Goal: Task Accomplishment & Management: Use online tool/utility

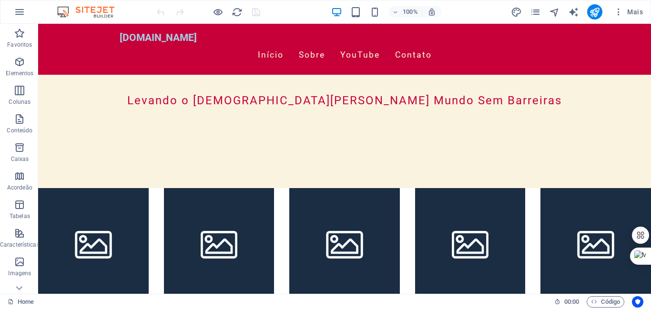
scroll to position [257, 0]
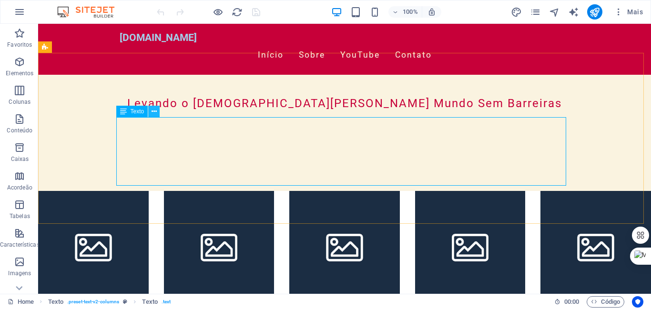
click at [156, 111] on icon at bounding box center [154, 112] width 5 height 10
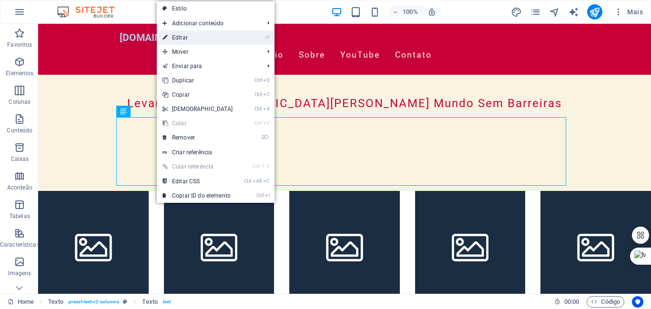
click at [186, 36] on link "⏎ Editar" at bounding box center [198, 38] width 82 height 14
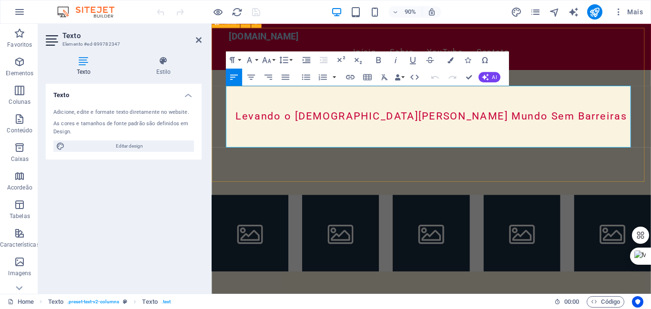
drag, startPoint x: 434, startPoint y: 154, endPoint x: 215, endPoint y: 77, distance: 232.1
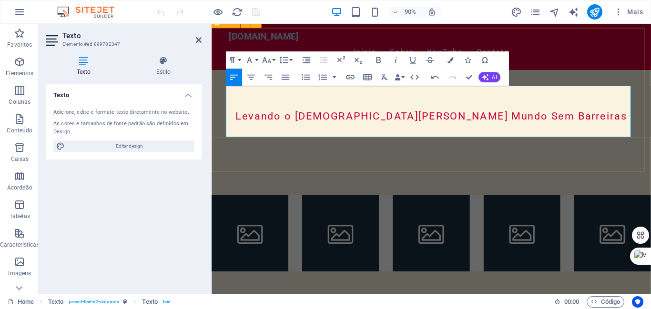
drag, startPoint x: 325, startPoint y: 146, endPoint x: 226, endPoint y: 75, distance: 121.5
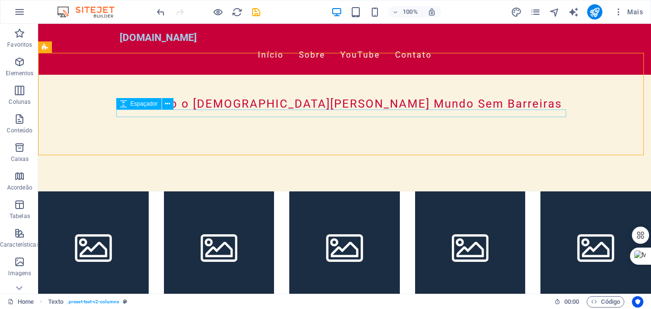
click at [173, 105] on div "Espaçador" at bounding box center [147, 104] width 63 height 12
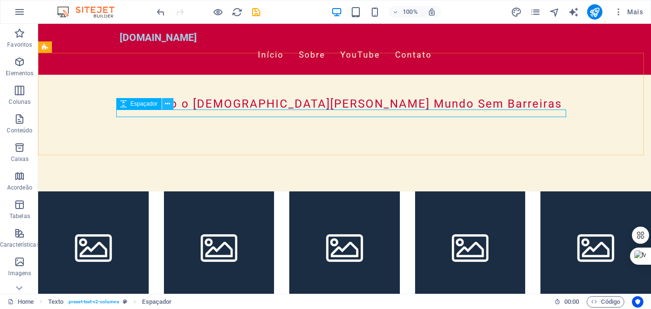
click at [167, 101] on icon at bounding box center [167, 104] width 5 height 10
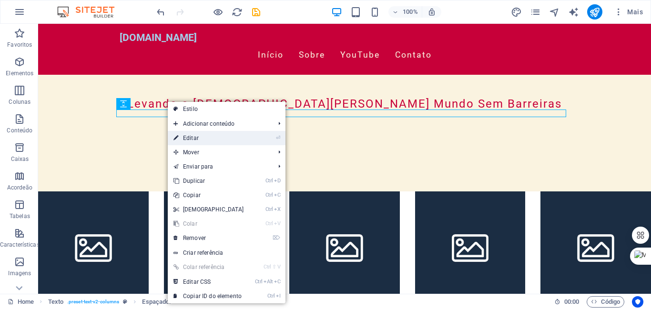
drag, startPoint x: 189, startPoint y: 136, endPoint x: 53, endPoint y: 131, distance: 135.4
click at [189, 136] on link "⏎ Editar" at bounding box center [209, 138] width 82 height 14
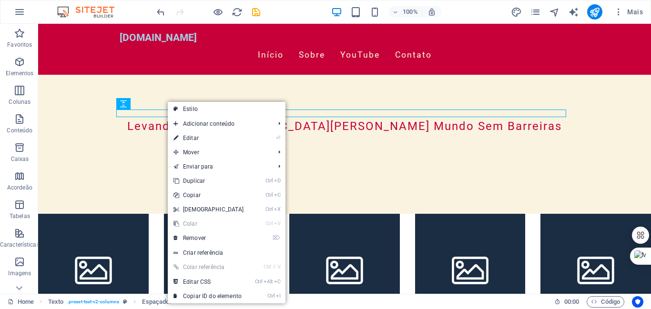
select select "rem"
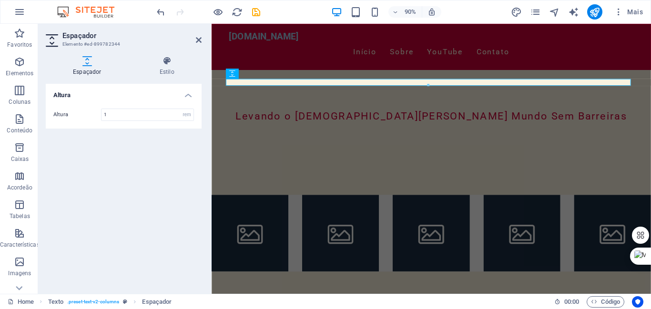
click at [283, 85] on div at bounding box center [428, 85] width 404 height 3
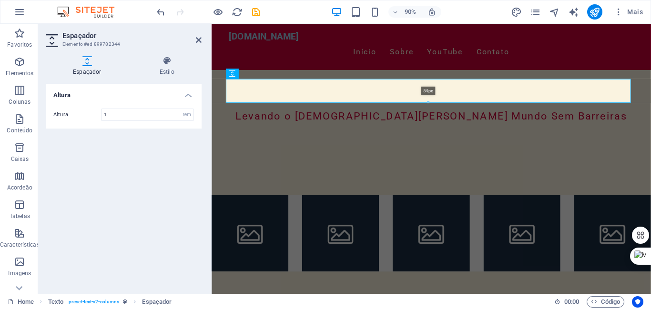
drag, startPoint x: 282, startPoint y: 86, endPoint x: 282, endPoint y: 105, distance: 19.5
click at [282, 105] on div "H3 Banner Contêiner Galeria Galeria Galeria Texto Texto Barra do Menu Logotipo …" at bounding box center [431, 43] width 439 height 501
type input "54"
select select "px"
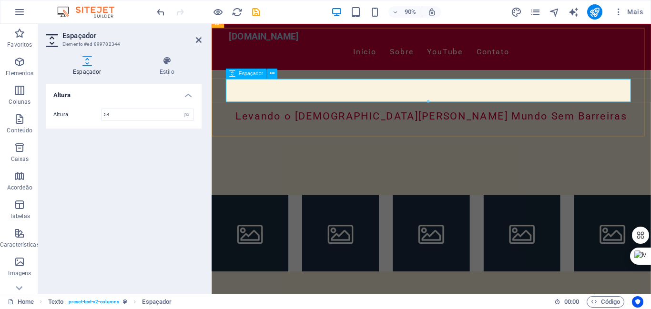
click at [271, 72] on icon at bounding box center [272, 73] width 5 height 9
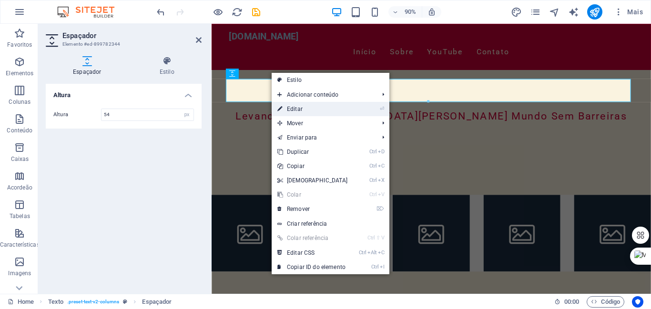
click at [296, 108] on link "⏎ Editar" at bounding box center [313, 109] width 82 height 14
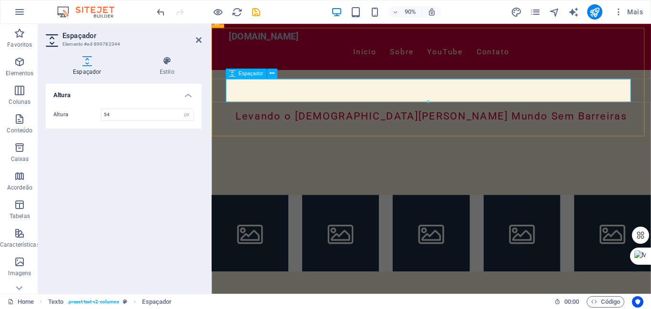
click at [244, 76] on span "Espaçador" at bounding box center [250, 73] width 25 height 5
click at [271, 74] on icon at bounding box center [272, 73] width 5 height 9
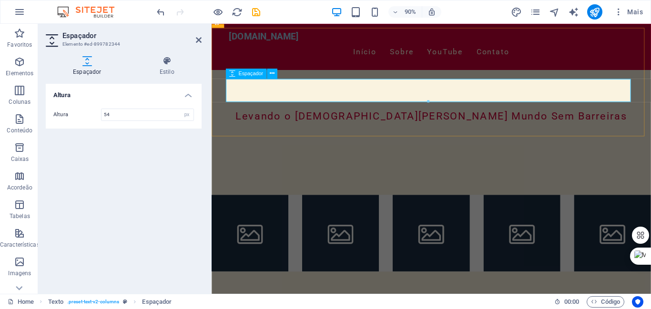
click at [166, 69] on h4 "Estilo" at bounding box center [166, 66] width 69 height 20
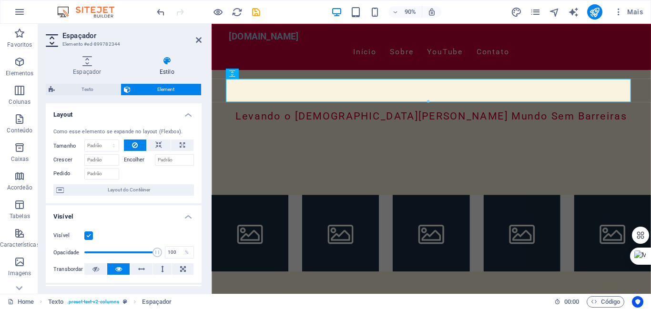
click at [338, 102] on div at bounding box center [428, 101] width 404 height 3
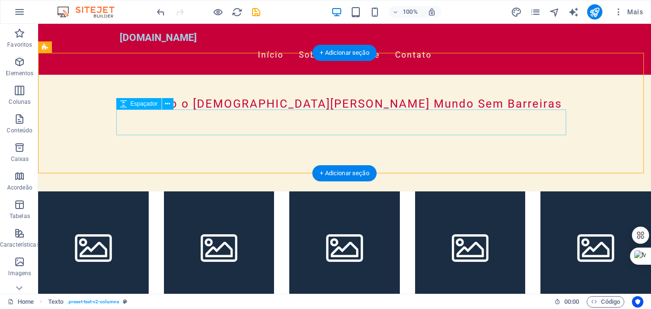
click at [332, 173] on div "+ Adicionar seção" at bounding box center [344, 173] width 64 height 16
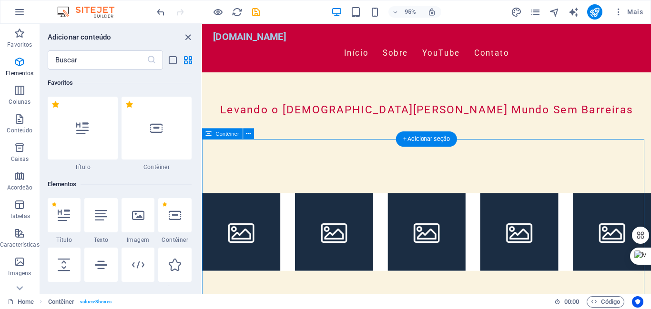
scroll to position [1668, 0]
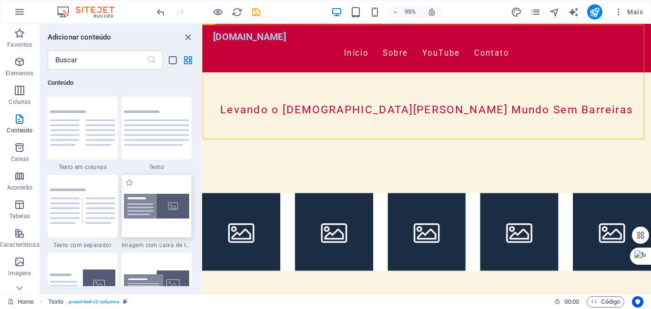
click at [152, 188] on div at bounding box center [157, 206] width 70 height 63
click at [202, 188] on div "H3 Banner Contêiner Galeria Galeria Galeria Texto Texto Logotipo Barra do Menu …" at bounding box center [426, 159] width 449 height 270
click at [202, 207] on div "H3 Banner Contêiner Galeria Galeria Galeria Texto Texto Logotipo Barra do Menu …" at bounding box center [426, 159] width 449 height 270
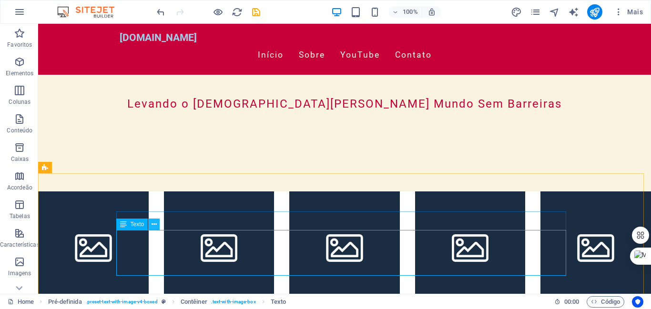
click at [153, 224] on icon at bounding box center [154, 225] width 5 height 10
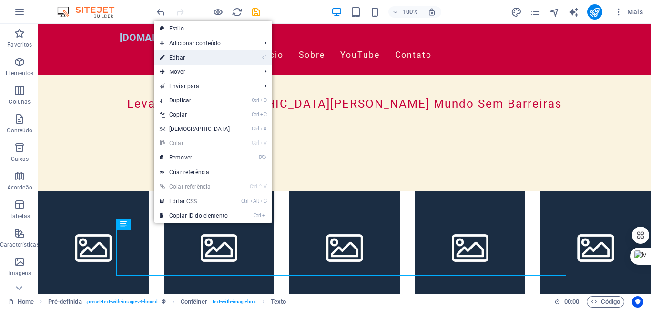
drag, startPoint x: 182, startPoint y: 55, endPoint x: 54, endPoint y: 282, distance: 261.0
click at [182, 55] on link "⏎ Editar" at bounding box center [195, 58] width 82 height 14
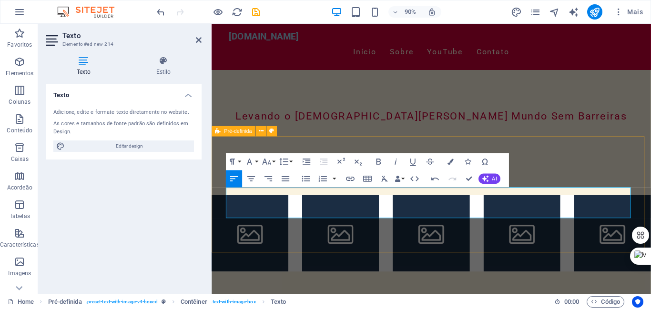
drag, startPoint x: 270, startPoint y: 234, endPoint x: 220, endPoint y: 206, distance: 57.2
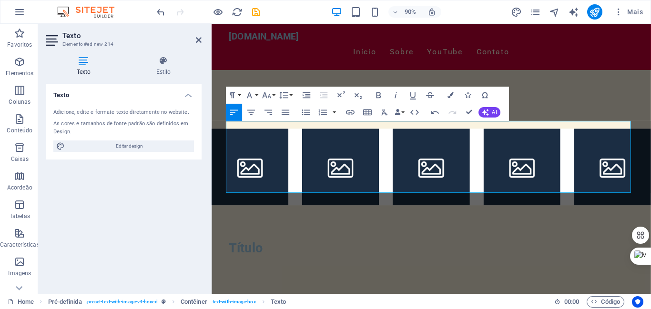
scroll to position [336, 0]
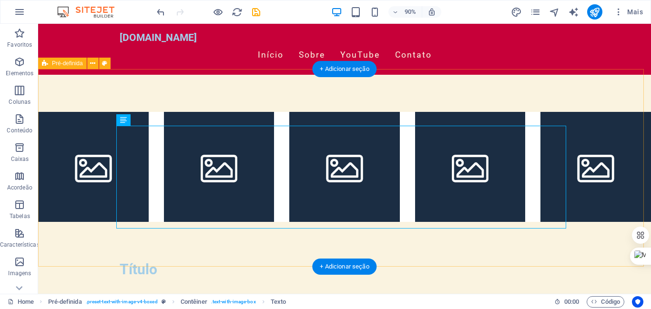
scroll to position [361, 0]
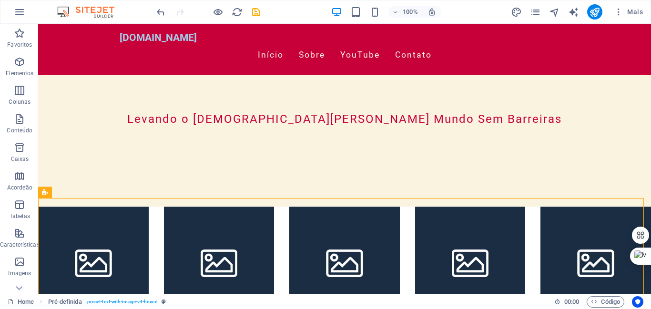
scroll to position [207, 0]
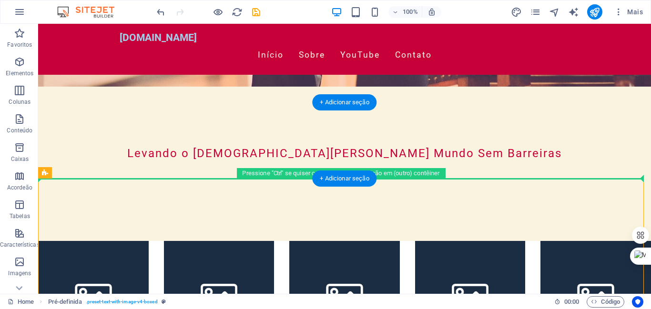
drag, startPoint x: 199, startPoint y: 198, endPoint x: 187, endPoint y: 128, distance: 71.1
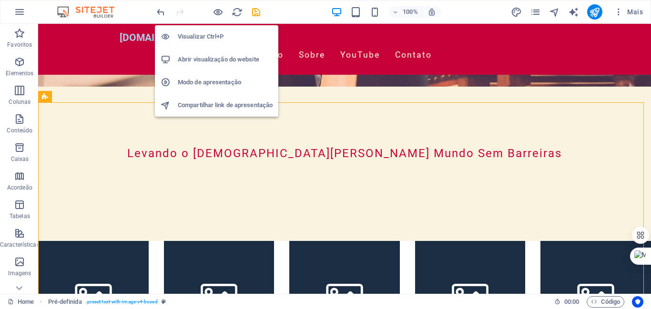
click at [217, 59] on h6 "Abrir visualização do website" at bounding box center [225, 59] width 95 height 11
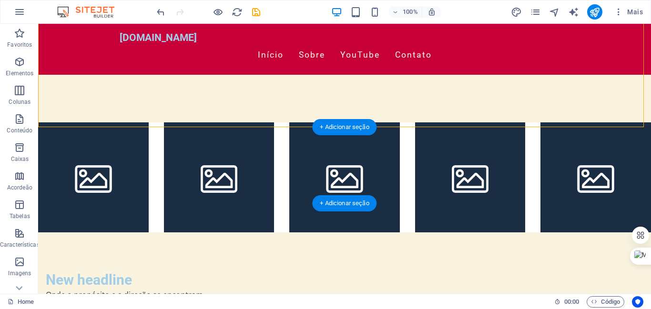
scroll to position [380, 0]
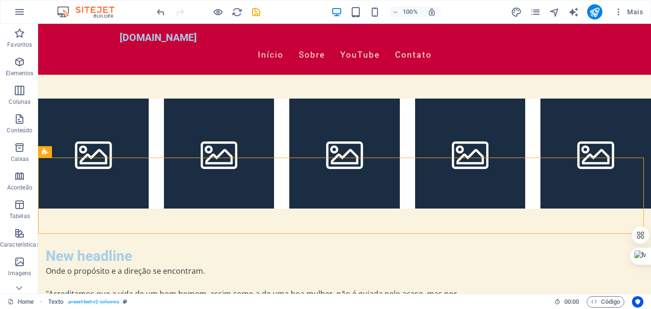
scroll to position [353, 0]
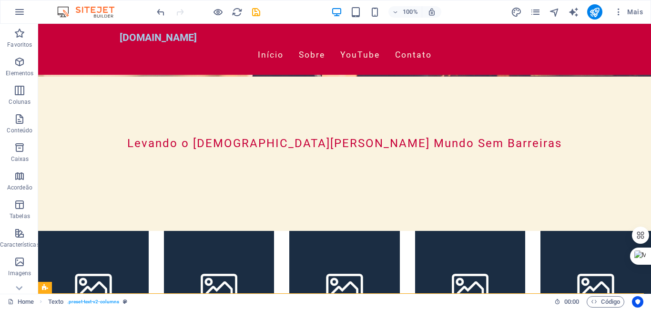
scroll to position [214, 0]
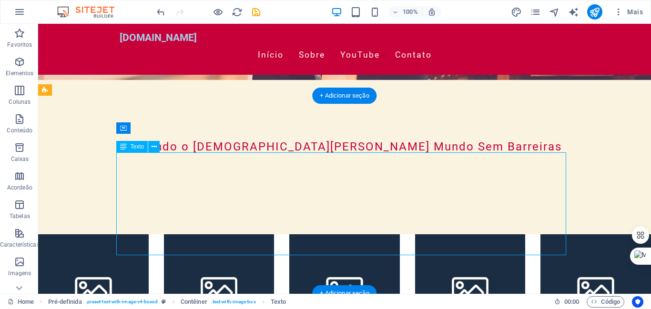
drag, startPoint x: 116, startPoint y: 157, endPoint x: 129, endPoint y: 171, distance: 18.6
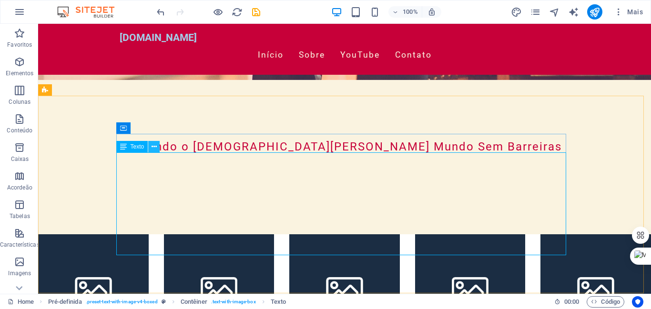
click at [155, 147] on icon at bounding box center [154, 147] width 5 height 10
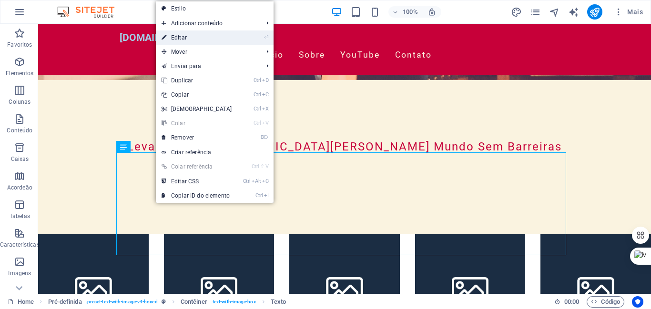
click at [185, 39] on link "⏎ Editar" at bounding box center [197, 38] width 82 height 14
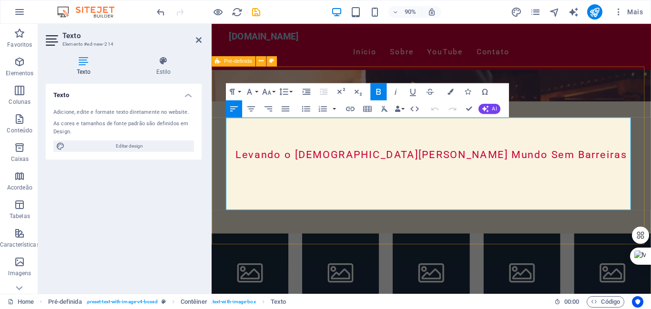
drag, startPoint x: 509, startPoint y: 225, endPoint x: 219, endPoint y: 111, distance: 312.0
copy div "Onde o propósito e a direção se encontram. "Acreditamos que a vida de um bom ho…"
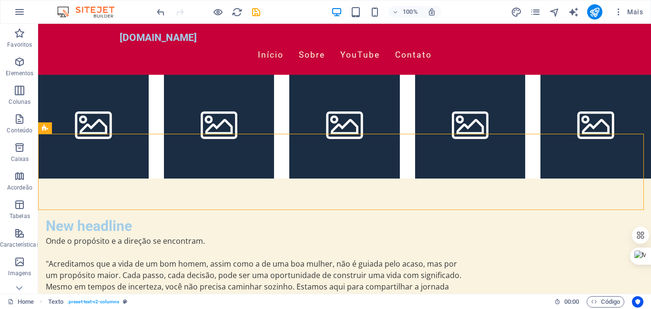
scroll to position [386, 0]
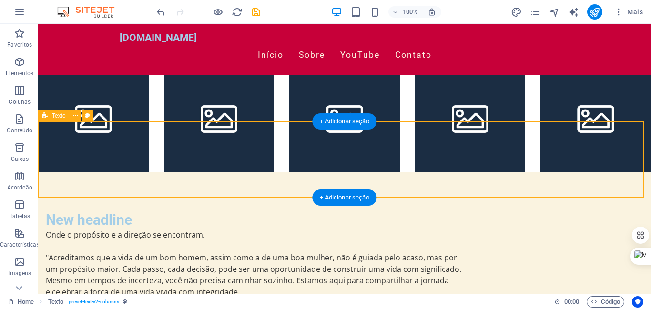
click at [344, 121] on div "+ Adicionar seção" at bounding box center [344, 121] width 64 height 16
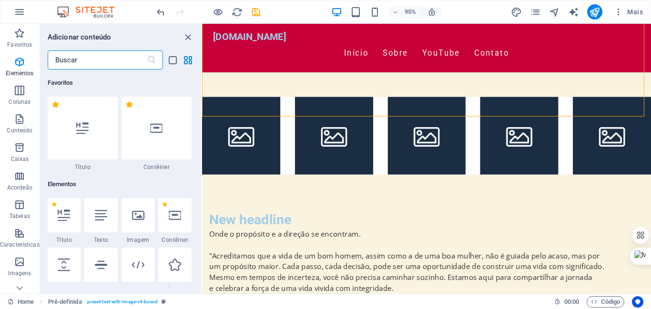
scroll to position [1668, 0]
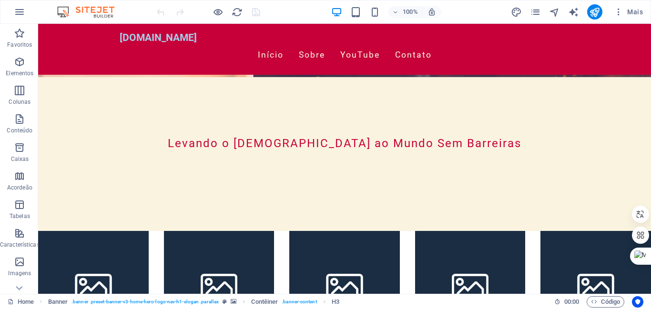
scroll to position [231, 0]
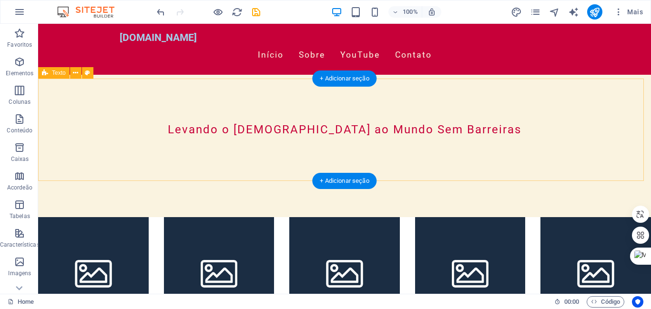
click at [335, 77] on div "+ Adicionar seção" at bounding box center [344, 79] width 64 height 16
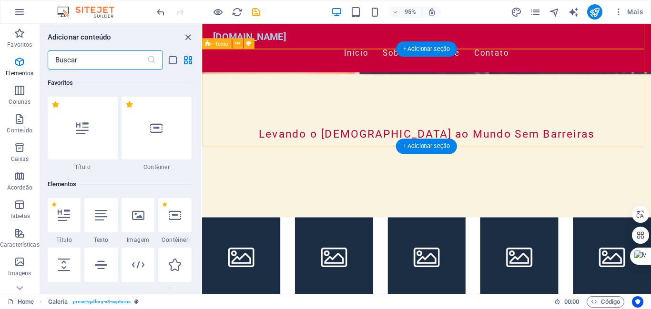
scroll to position [1668, 0]
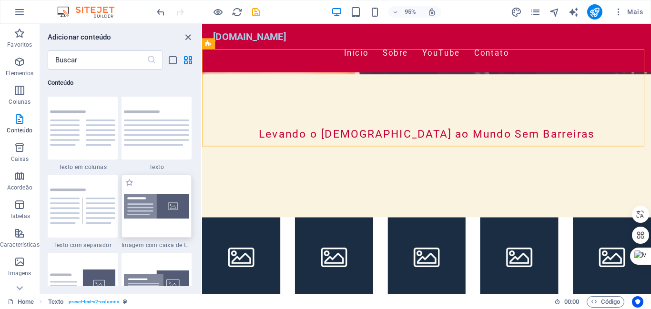
click at [158, 189] on div at bounding box center [157, 206] width 70 height 63
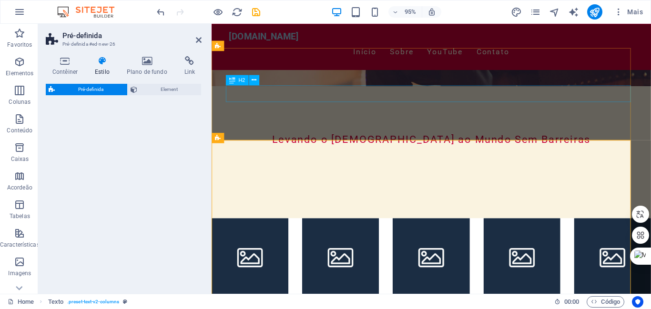
select select "rem"
select select "px"
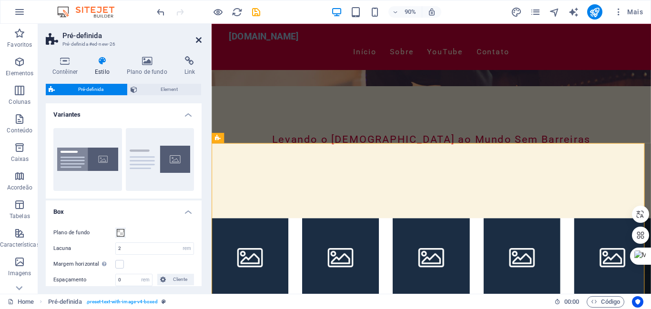
click at [198, 38] on icon at bounding box center [199, 40] width 6 height 8
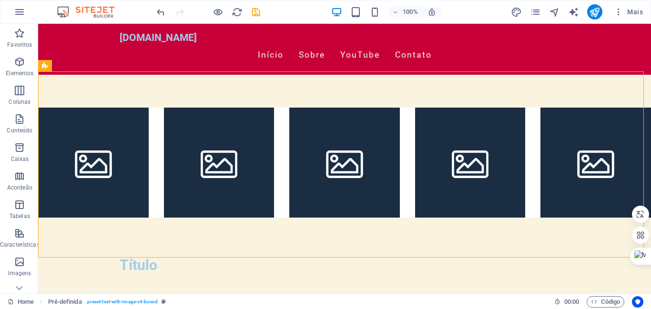
scroll to position [338, 0]
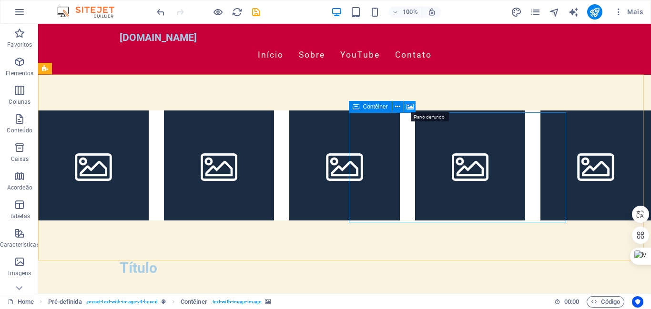
click at [412, 105] on icon at bounding box center [410, 107] width 7 height 10
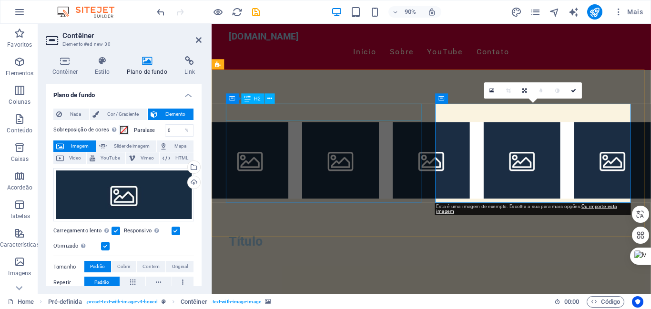
scroll to position [313, 0]
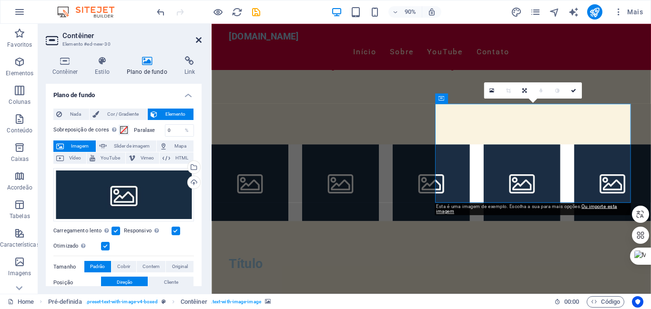
click at [198, 38] on icon at bounding box center [199, 40] width 6 height 8
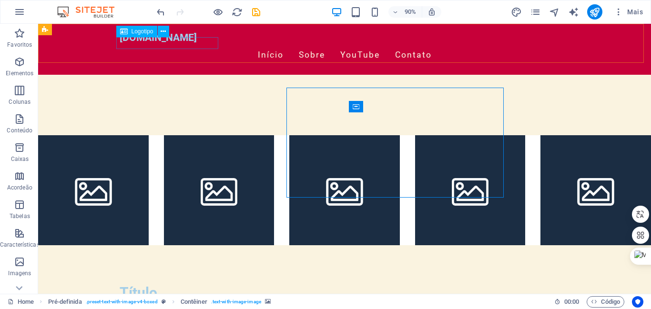
scroll to position [338, 0]
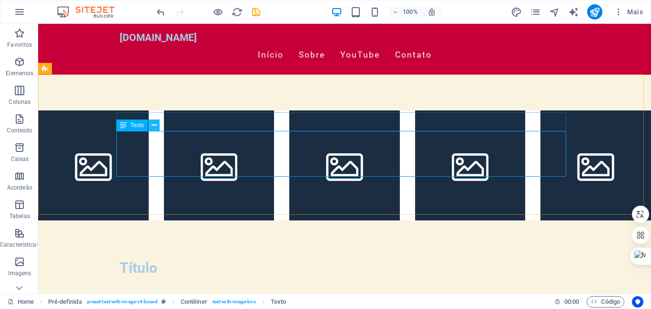
click at [155, 126] on icon at bounding box center [154, 126] width 5 height 10
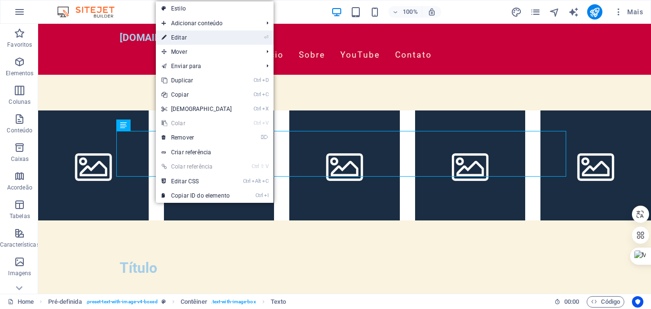
click at [181, 35] on link "⏎ Editar" at bounding box center [197, 38] width 82 height 14
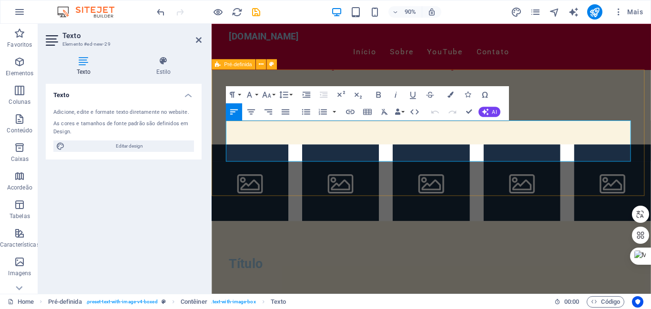
drag, startPoint x: 357, startPoint y: 173, endPoint x: 218, endPoint y: 134, distance: 144.0
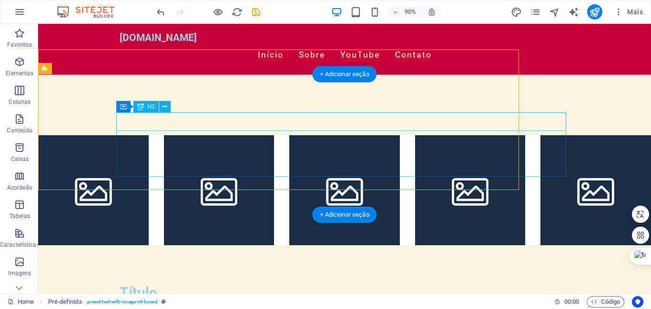
scroll to position [338, 0]
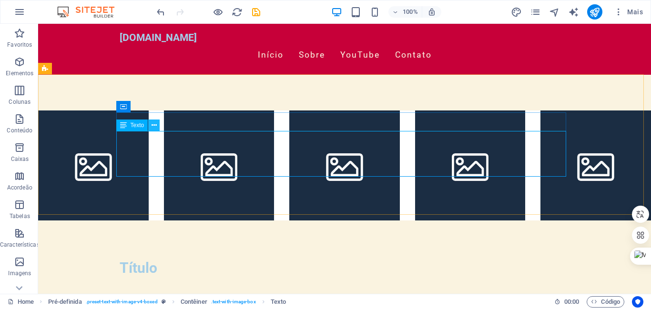
click at [155, 125] on icon at bounding box center [154, 126] width 5 height 10
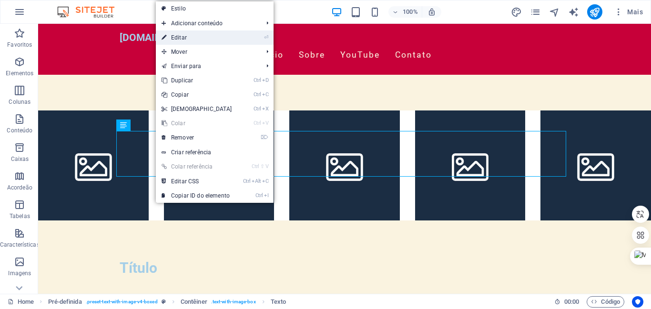
click at [181, 35] on link "⏎ Editar" at bounding box center [197, 38] width 82 height 14
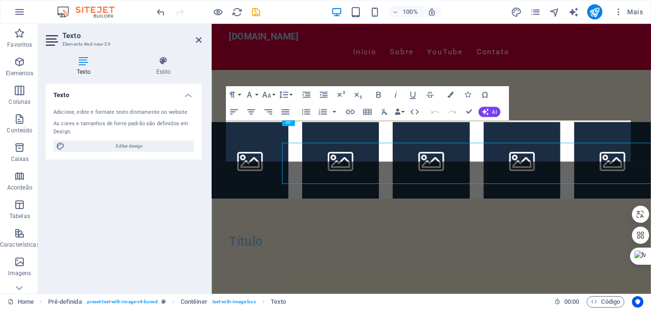
scroll to position [313, 0]
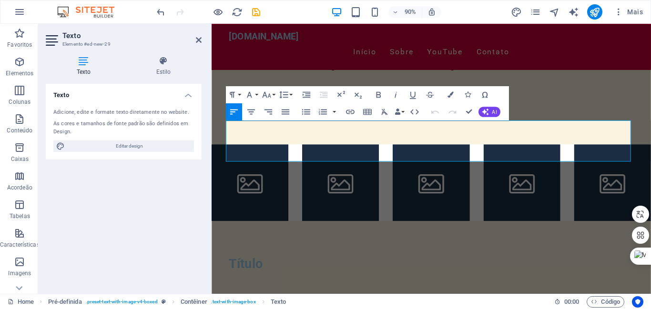
drag, startPoint x: 358, startPoint y: 173, endPoint x: 201, endPoint y: 132, distance: 163.1
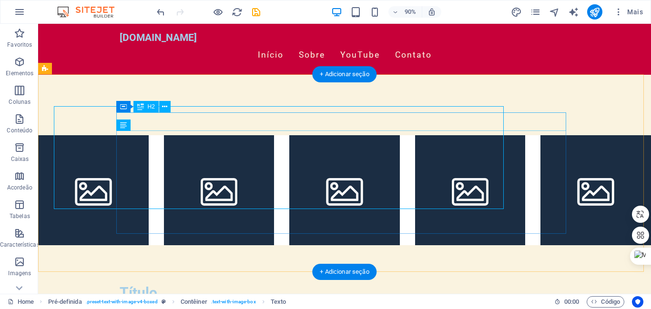
scroll to position [338, 0]
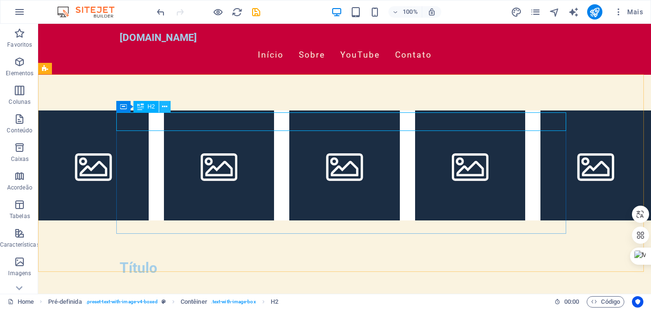
click at [167, 105] on icon at bounding box center [164, 107] width 5 height 10
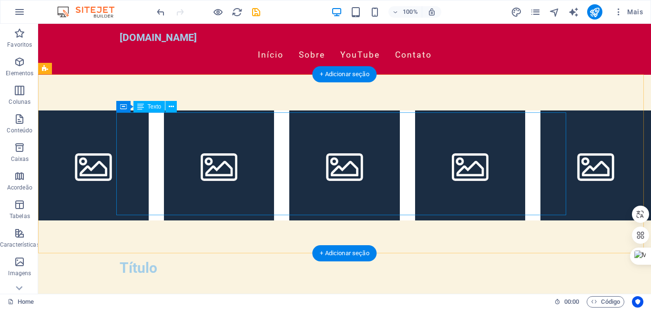
drag, startPoint x: 119, startPoint y: 118, endPoint x: 125, endPoint y: 118, distance: 6.2
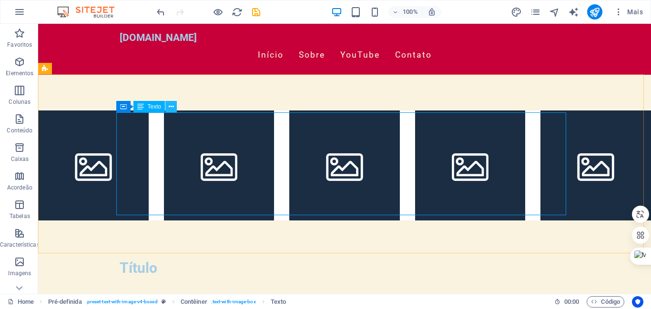
click at [172, 107] on icon at bounding box center [171, 107] width 5 height 10
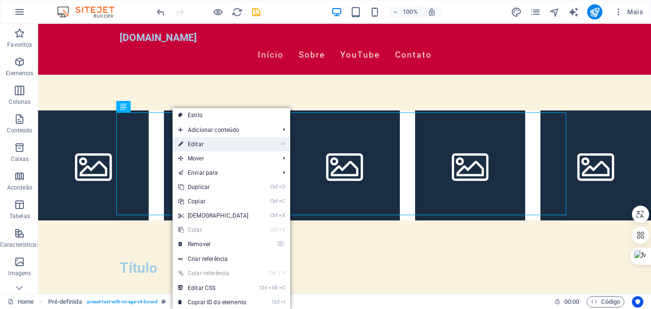
click at [199, 144] on link "⏎ Editar" at bounding box center [214, 144] width 82 height 14
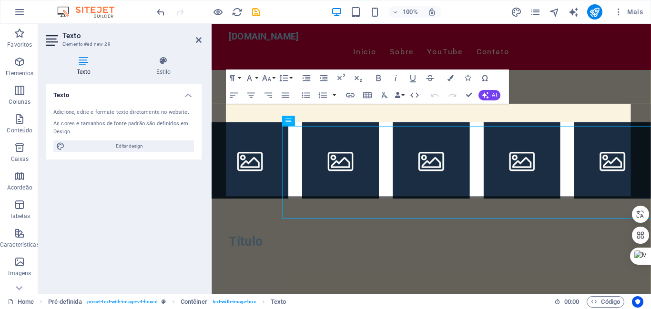
scroll to position [313, 0]
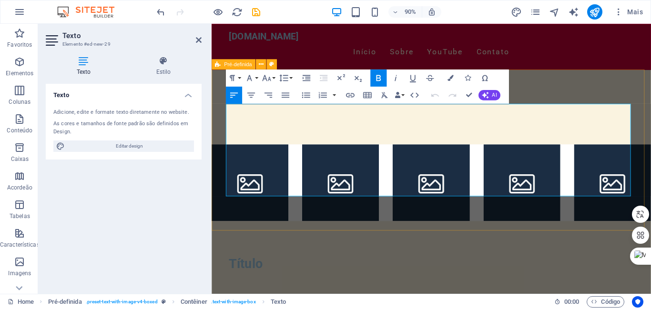
drag, startPoint x: 386, startPoint y: 117, endPoint x: 215, endPoint y: 115, distance: 171.6
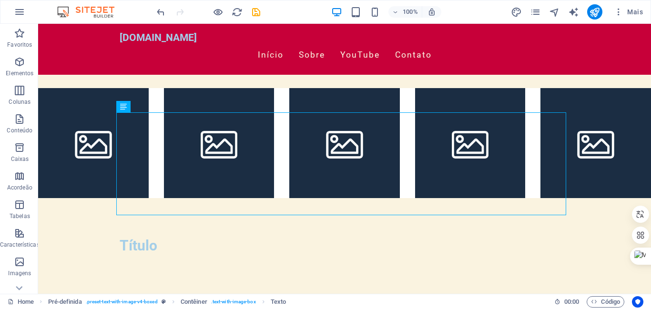
scroll to position [417, 0]
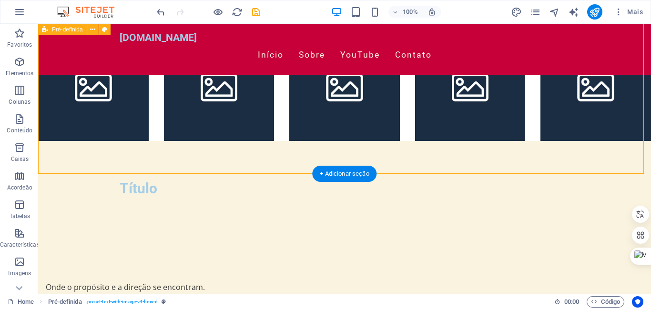
drag, startPoint x: 636, startPoint y: 163, endPoint x: 642, endPoint y: 92, distance: 71.7
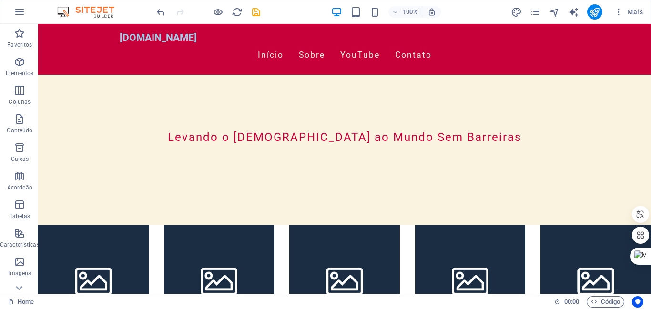
scroll to position [212, 0]
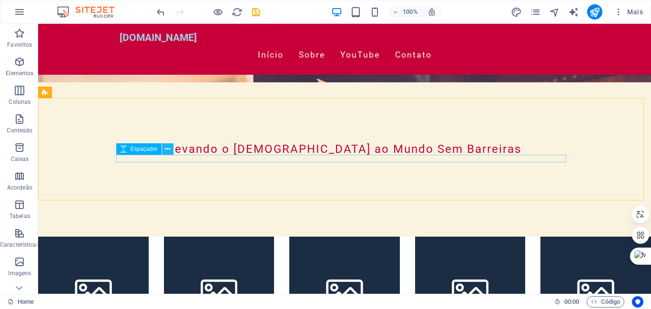
click at [169, 150] on icon at bounding box center [167, 149] width 5 height 10
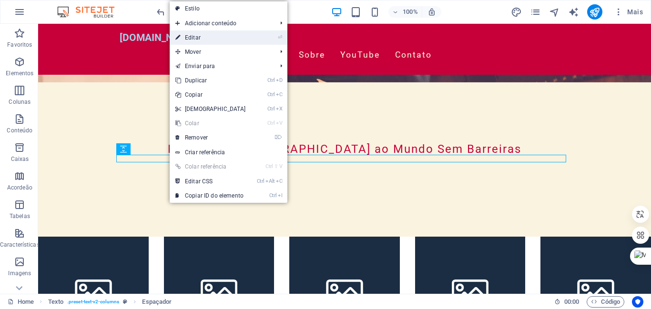
click at [194, 37] on link "⏎ Editar" at bounding box center [211, 38] width 82 height 14
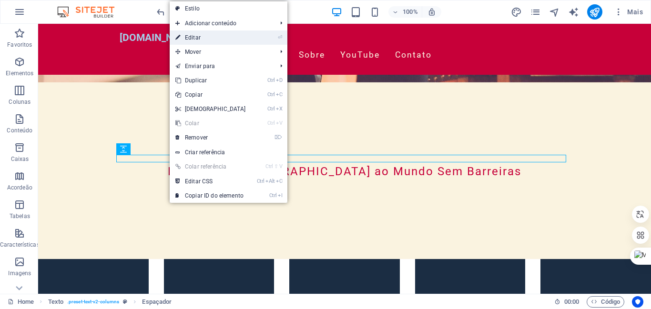
select select "rem"
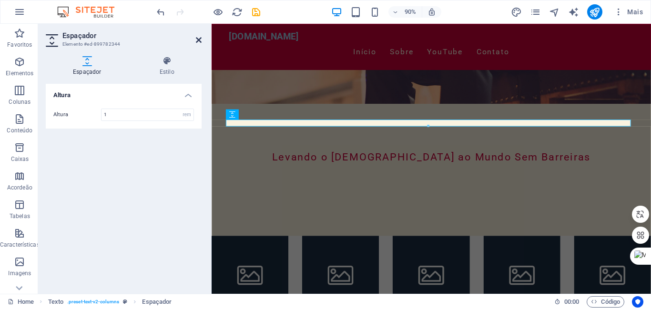
click at [196, 39] on icon at bounding box center [199, 40] width 6 height 8
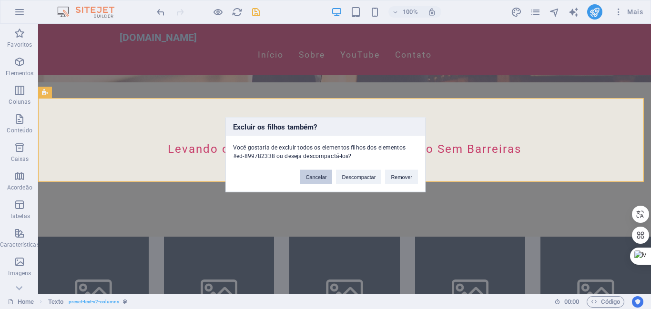
click at [317, 178] on button "Cancelar" at bounding box center [316, 177] width 32 height 14
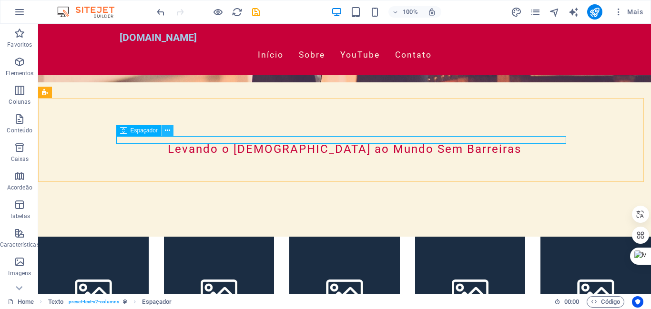
click at [169, 130] on icon at bounding box center [167, 131] width 5 height 10
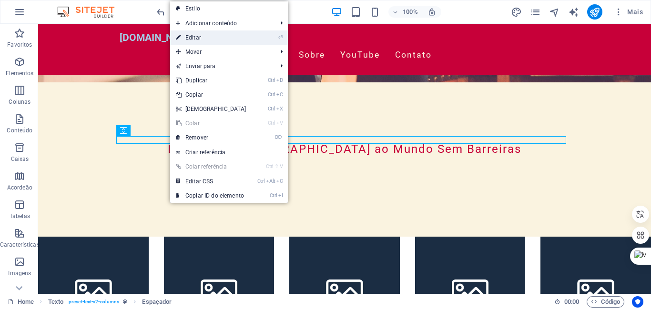
click at [191, 37] on link "⏎ Editar" at bounding box center [211, 38] width 82 height 14
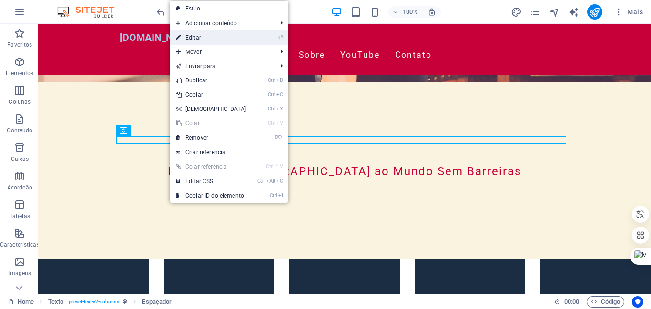
select select "rem"
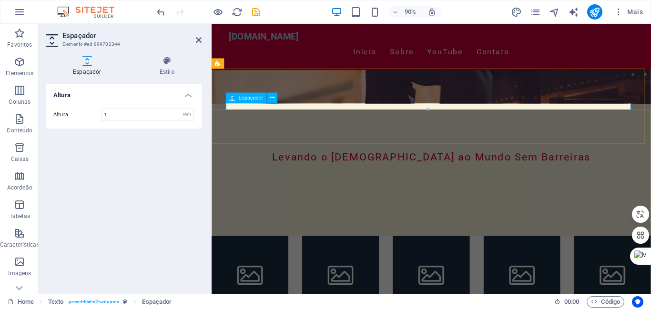
click at [198, 37] on icon at bounding box center [199, 40] width 6 height 8
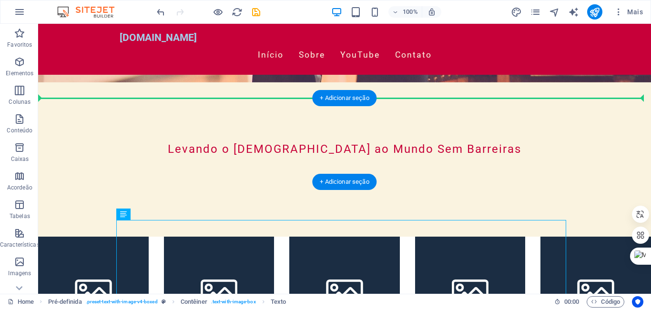
drag, startPoint x: 304, startPoint y: 232, endPoint x: 285, endPoint y: 126, distance: 106.9
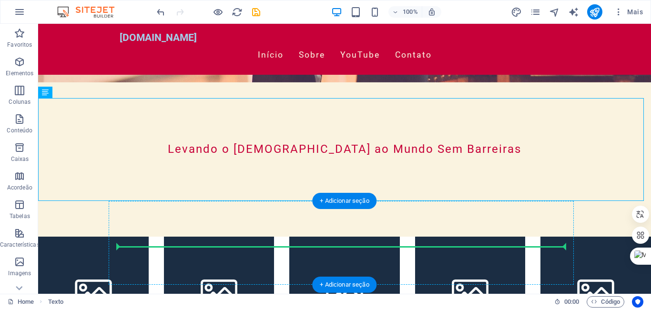
drag, startPoint x: 228, startPoint y: 108, endPoint x: 221, endPoint y: 246, distance: 137.9
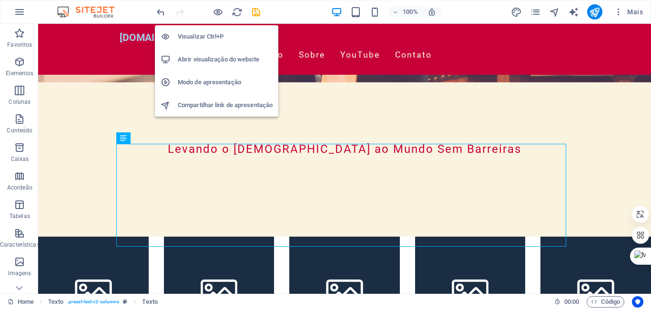
click at [220, 57] on h6 "Abrir visualização do website" at bounding box center [225, 59] width 95 height 11
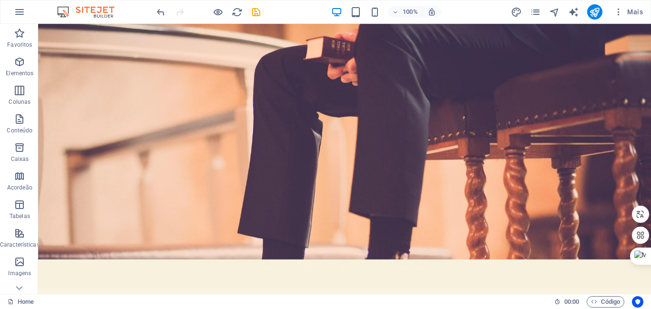
scroll to position [0, 0]
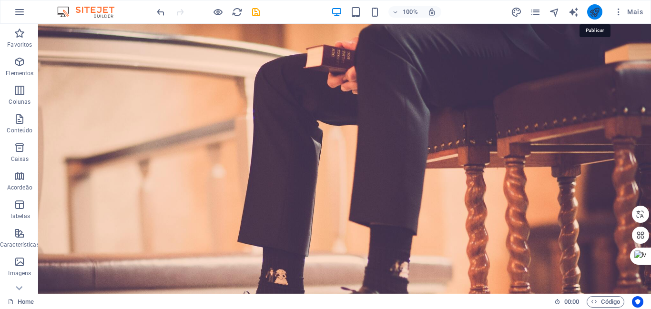
click at [597, 11] on icon "publish" at bounding box center [594, 12] width 11 height 11
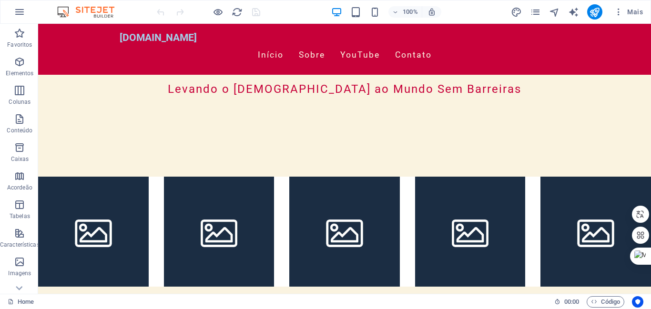
scroll to position [294, 0]
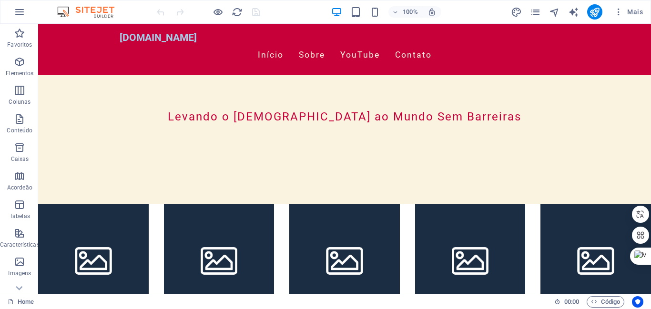
scroll to position [253, 0]
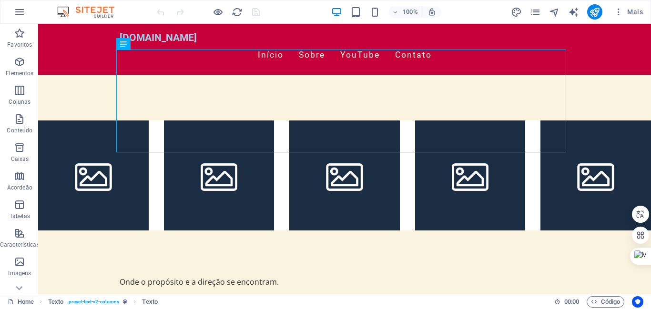
scroll to position [353, 0]
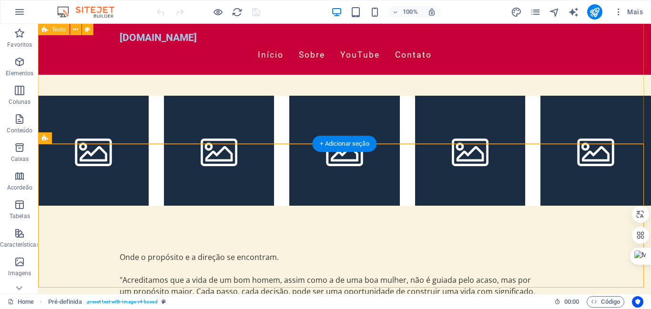
click at [227, 206] on div "Onde o propósito e a direção se encontram. "Acreditamos que a vida de um bom ho…" at bounding box center [344, 299] width 613 height 187
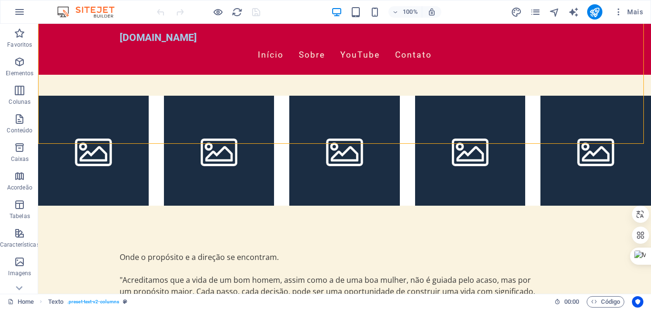
scroll to position [390, 0]
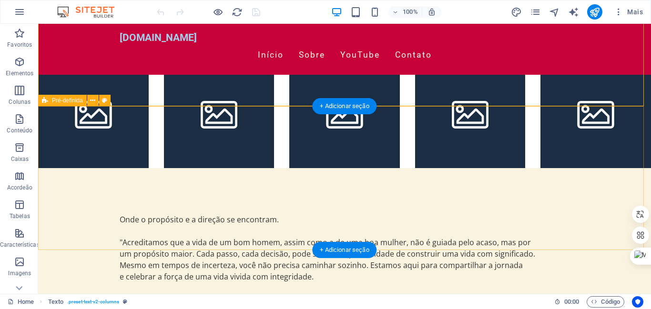
drag, startPoint x: 643, startPoint y: 111, endPoint x: 640, endPoint y: 122, distance: 11.8
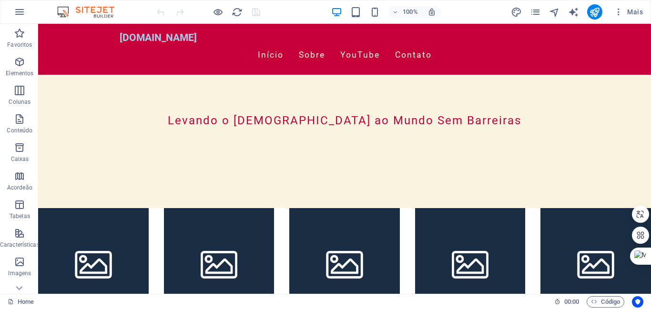
scroll to position [244, 0]
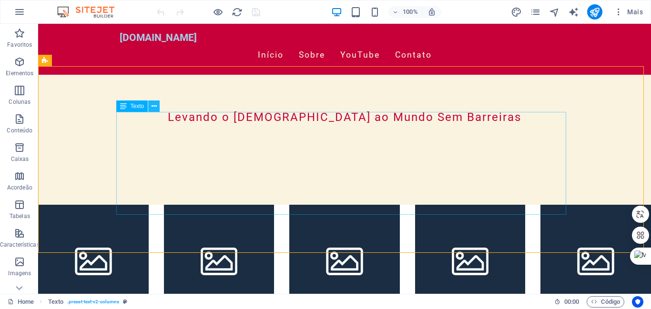
click at [155, 105] on icon at bounding box center [154, 107] width 5 height 10
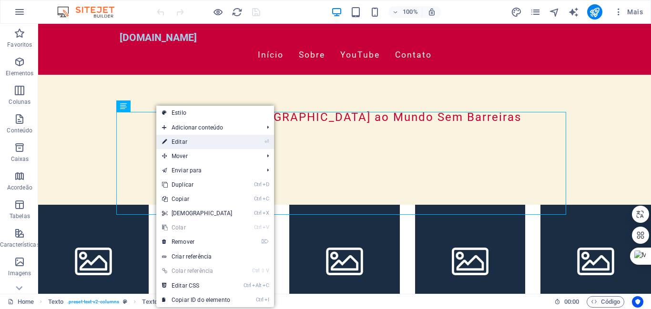
click at [178, 140] on link "⏎ Editar" at bounding box center [197, 142] width 82 height 14
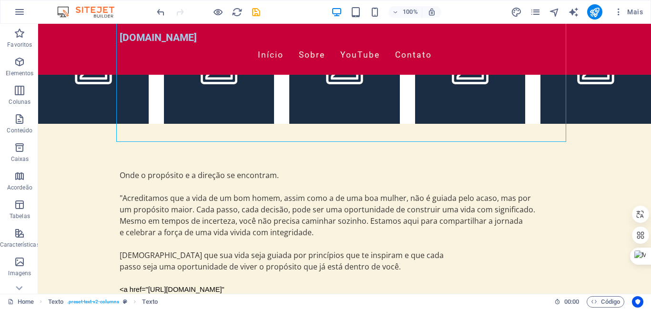
scroll to position [428, 0]
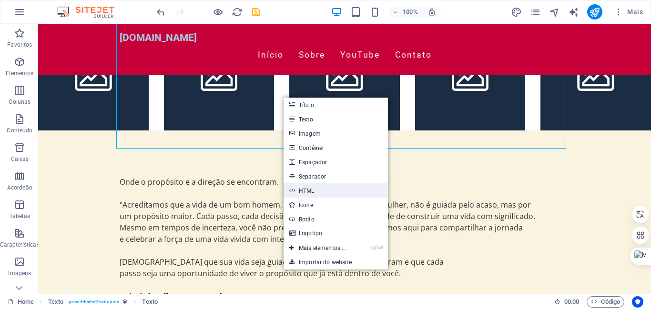
click at [300, 191] on link "HTML" at bounding box center [336, 190] width 104 height 14
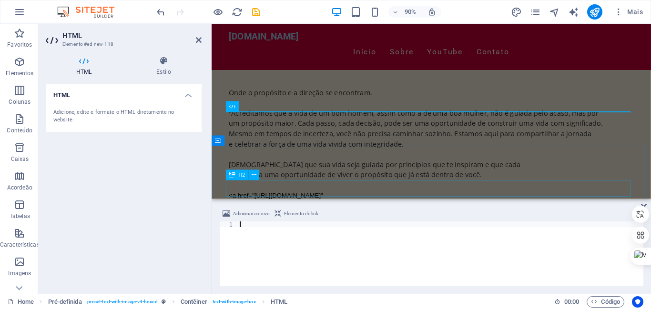
scroll to position [507, 0]
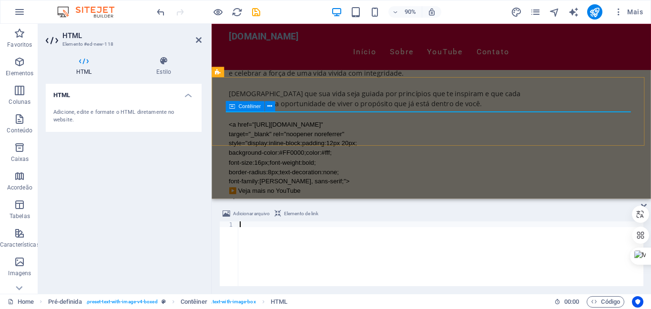
click at [235, 106] on div "Contêiner" at bounding box center [244, 106] width 39 height 10
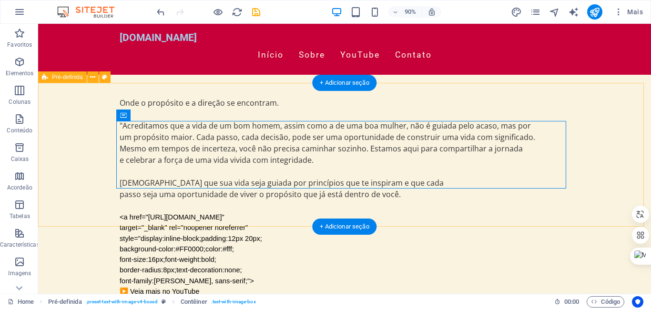
scroll to position [532, 0]
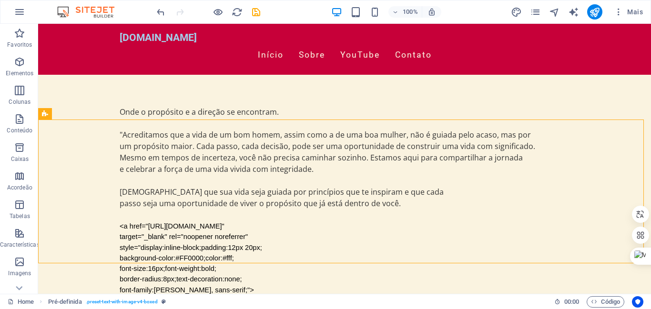
scroll to position [505, 0]
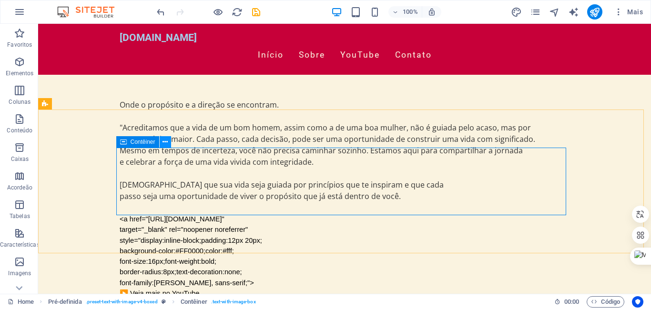
click at [166, 142] on icon at bounding box center [165, 142] width 5 height 10
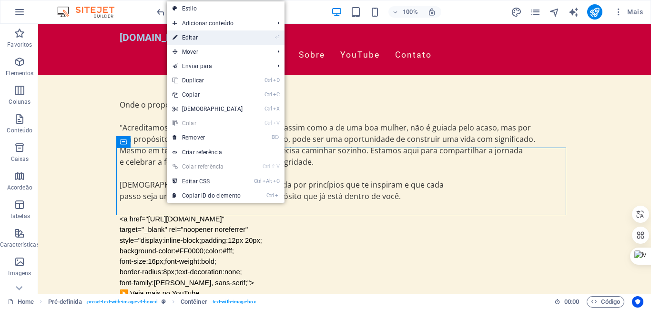
click at [197, 36] on link "⏎ Editar" at bounding box center [208, 38] width 82 height 14
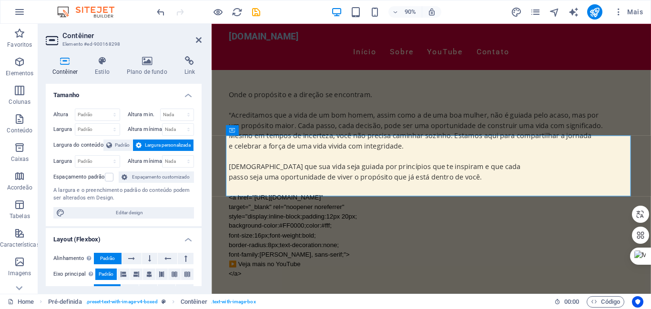
scroll to position [480, 0]
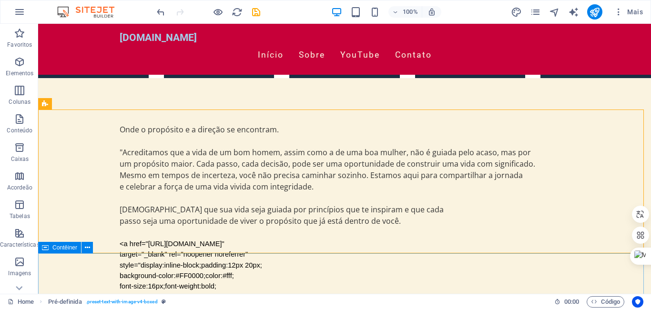
scroll to position [505, 0]
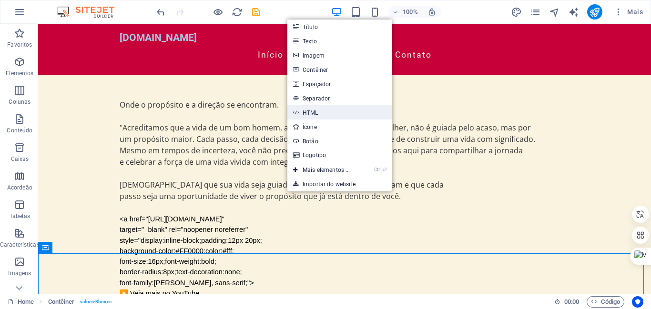
click at [307, 111] on link "HTML" at bounding box center [339, 112] width 104 height 14
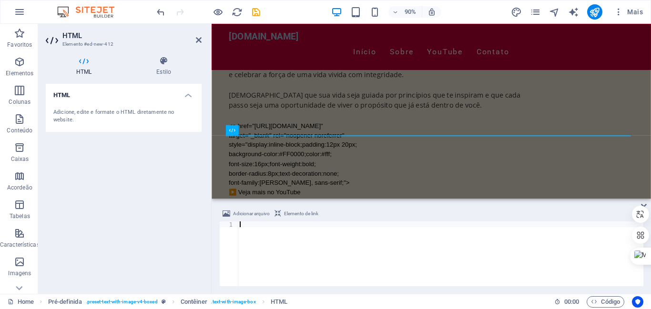
scroll to position [480, 0]
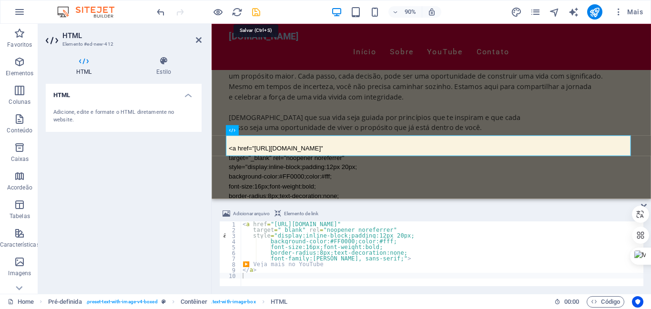
click at [254, 11] on icon "save" at bounding box center [256, 12] width 11 height 11
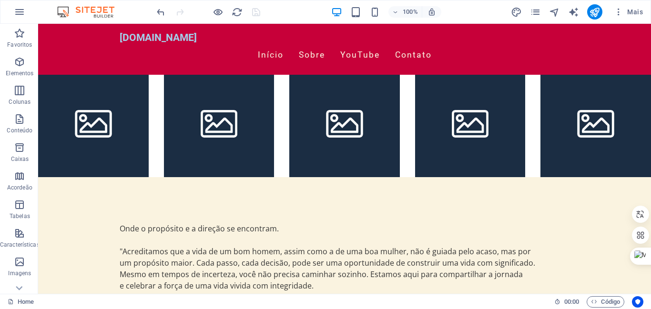
scroll to position [378, 0]
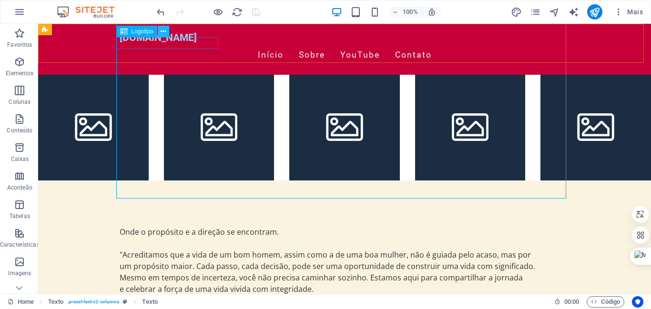
click at [163, 31] on icon at bounding box center [163, 32] width 5 height 10
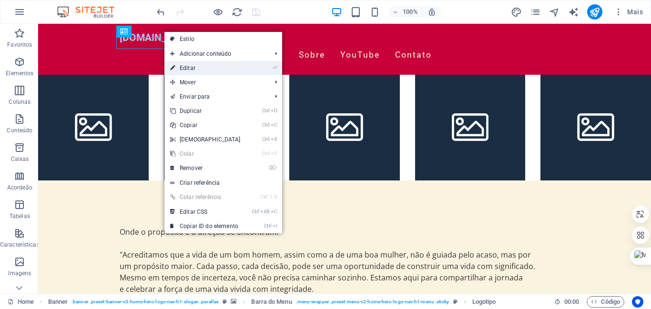
click at [192, 66] on link "⏎ Editar" at bounding box center [205, 68] width 82 height 14
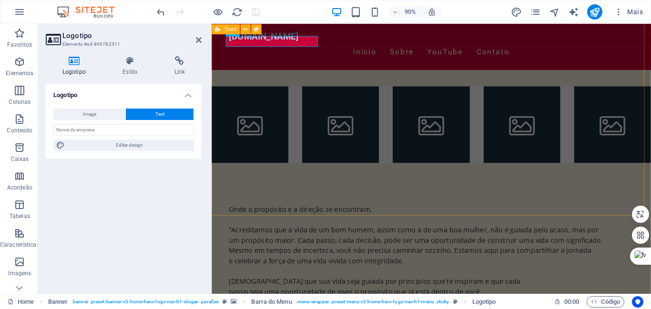
scroll to position [353, 0]
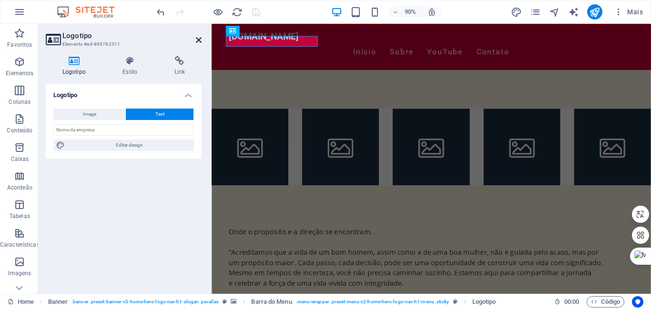
click at [196, 37] on icon at bounding box center [199, 40] width 6 height 8
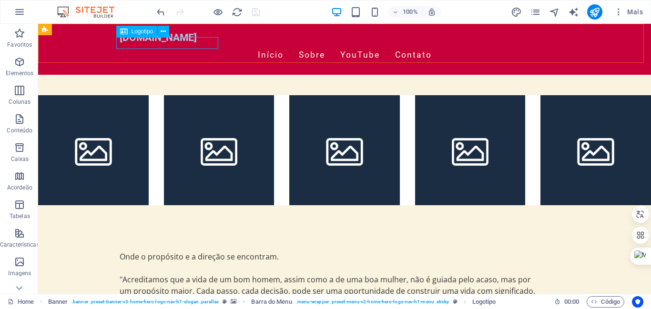
scroll to position [378, 0]
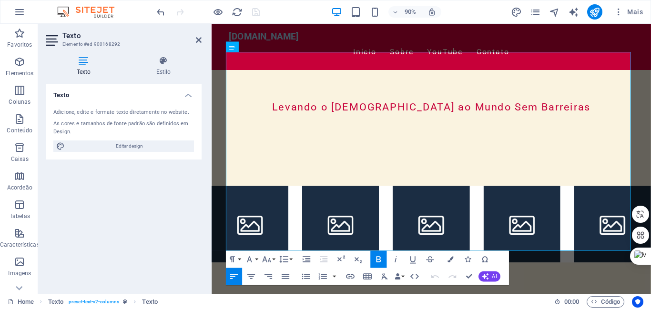
scroll to position [276, 0]
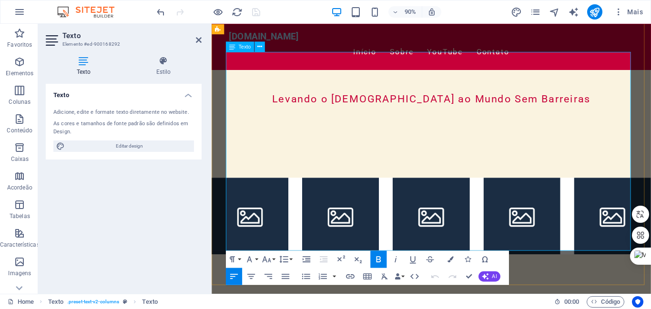
drag, startPoint x: 232, startPoint y: 167, endPoint x: 256, endPoint y: 265, distance: 101.1
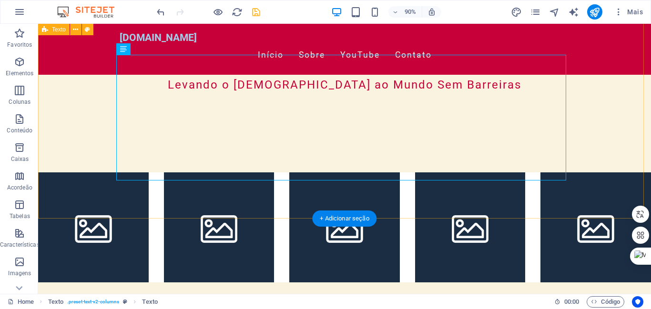
scroll to position [301, 0]
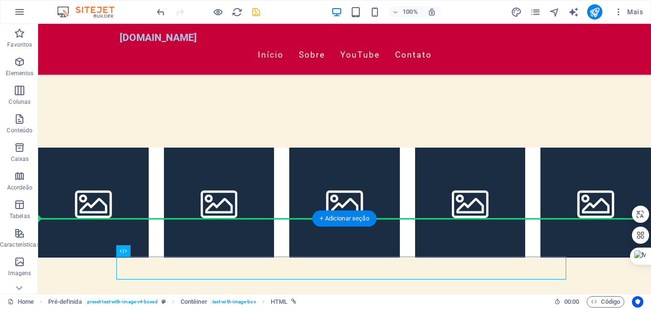
drag, startPoint x: 153, startPoint y: 264, endPoint x: 247, endPoint y: 200, distance: 113.5
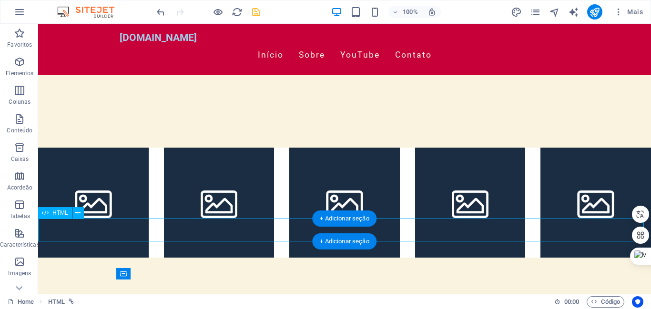
drag, startPoint x: 109, startPoint y: 228, endPoint x: 300, endPoint y: 229, distance: 190.6
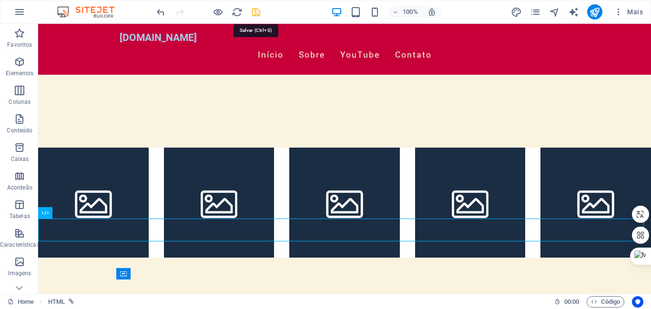
click at [254, 13] on icon "save" at bounding box center [256, 12] width 11 height 11
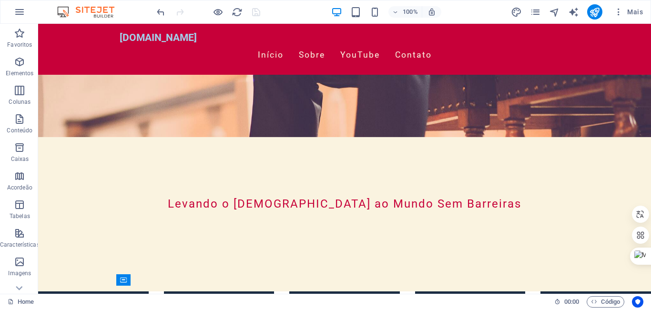
scroll to position [147, 0]
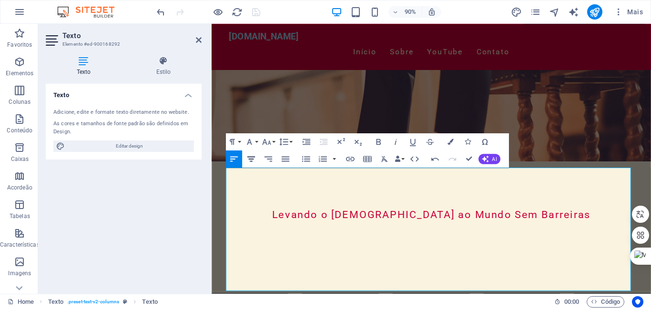
click at [253, 158] on icon "button" at bounding box center [251, 159] width 10 height 10
drag, startPoint x: 230, startPoint y: 203, endPoint x: 489, endPoint y: 299, distance: 276.4
click at [251, 156] on icon "button" at bounding box center [251, 159] width 10 height 10
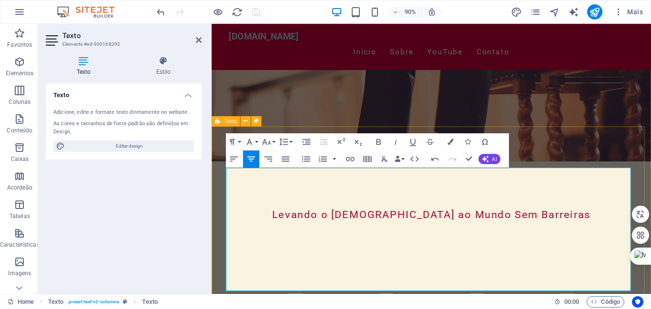
drag, startPoint x: 388, startPoint y: 187, endPoint x: 212, endPoint y: 191, distance: 176.4
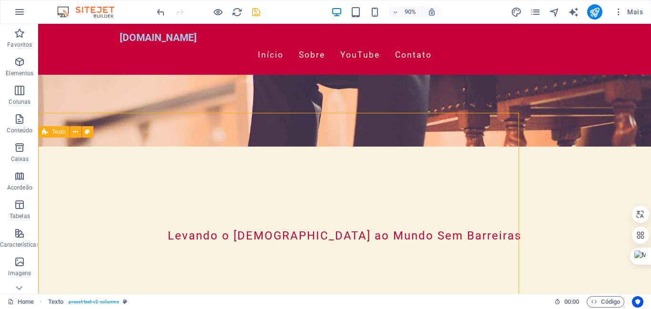
scroll to position [172, 0]
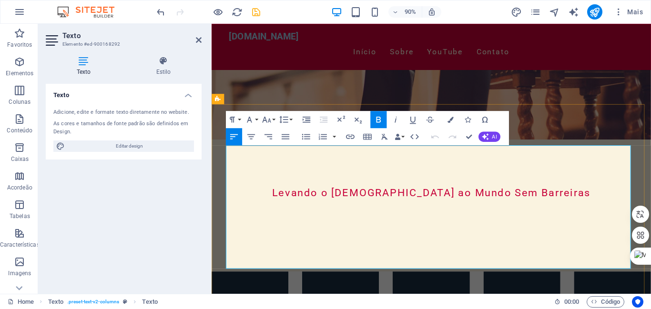
drag, startPoint x: 384, startPoint y: 163, endPoint x: 227, endPoint y: 166, distance: 156.8
click at [250, 136] on icon "button" at bounding box center [251, 137] width 10 height 10
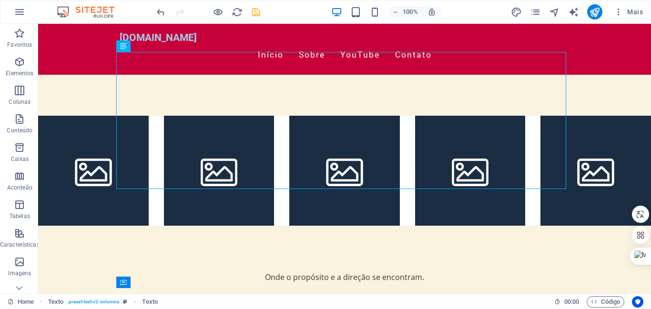
scroll to position [352, 0]
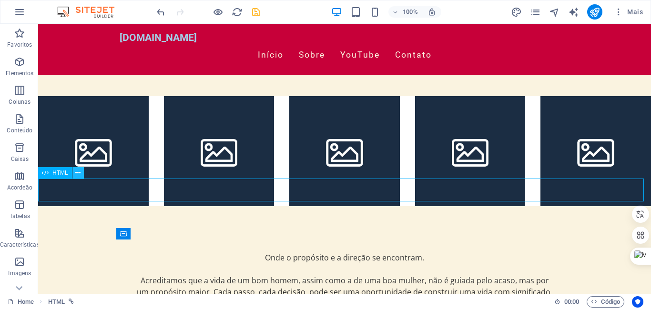
click at [78, 172] on icon at bounding box center [77, 173] width 5 height 10
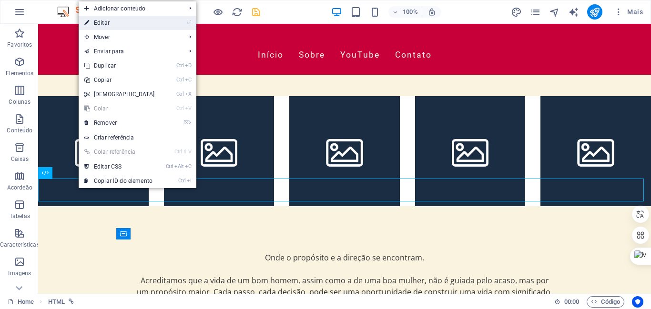
click at [104, 20] on link "⏎ Editar" at bounding box center [120, 23] width 82 height 14
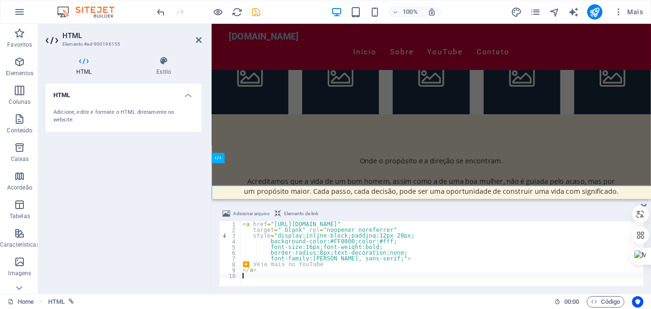
scroll to position [327, 0]
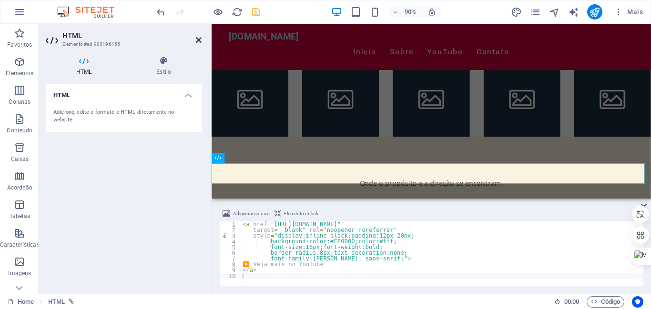
click at [200, 40] on icon at bounding box center [199, 40] width 6 height 8
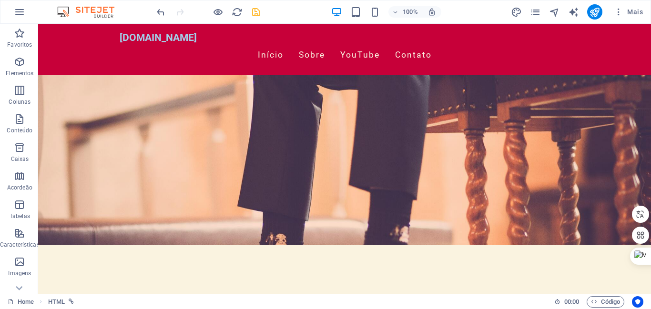
scroll to position [0, 0]
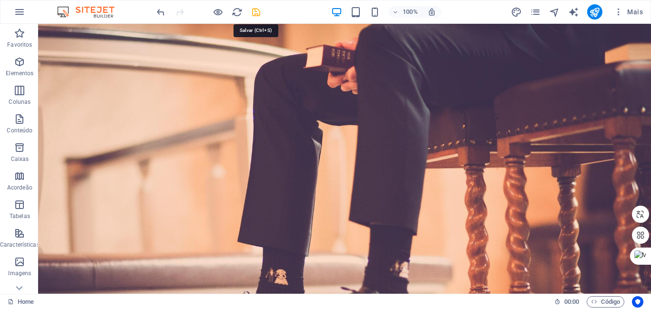
click at [256, 10] on icon "save" at bounding box center [256, 12] width 11 height 11
click at [594, 10] on icon "publish" at bounding box center [594, 12] width 11 height 11
